Goal: Find specific page/section

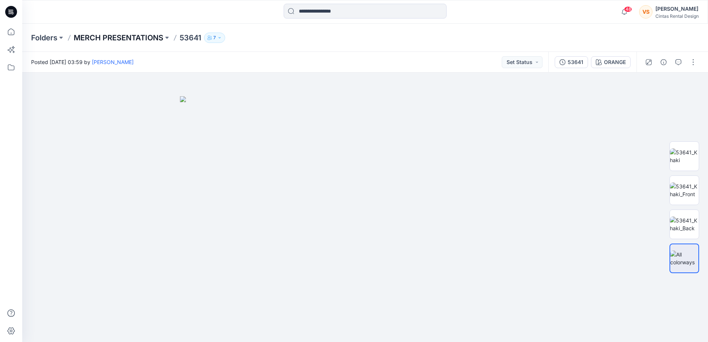
click at [143, 37] on p "MERCH PRESENTATIONS" at bounding box center [119, 38] width 90 height 10
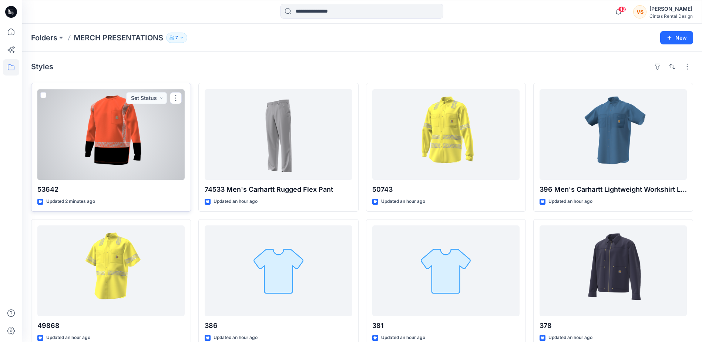
click at [132, 139] on div at bounding box center [110, 134] width 147 height 91
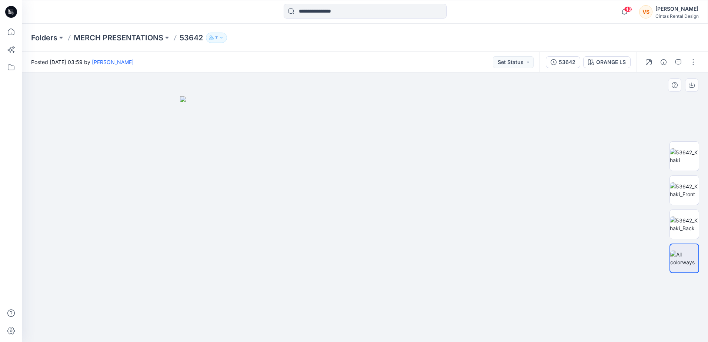
click at [383, 257] on img at bounding box center [365, 219] width 370 height 246
